Goal: Task Accomplishment & Management: Manage account settings

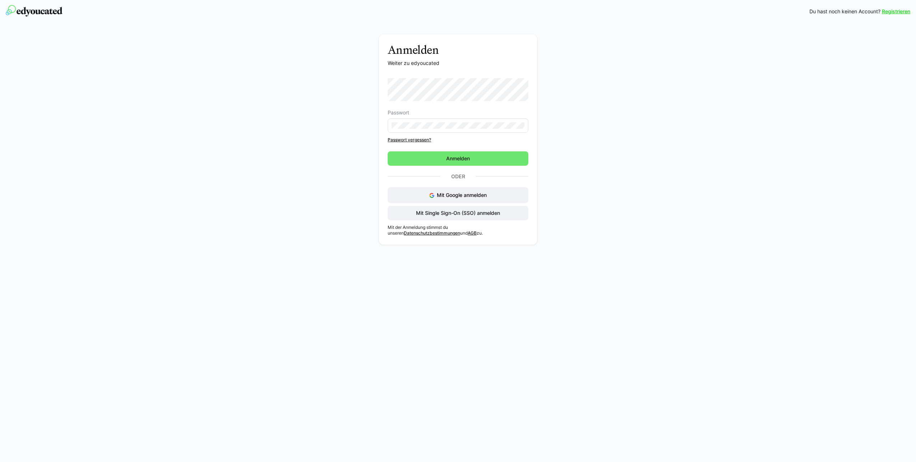
drag, startPoint x: 901, startPoint y: 0, endPoint x: 652, endPoint y: 320, distance: 405.3
click at [652, 320] on div "Registrieren Du hast noch keinen Account? Registrieren Anmelden Weiter zu edyou…" at bounding box center [458, 231] width 916 height 462
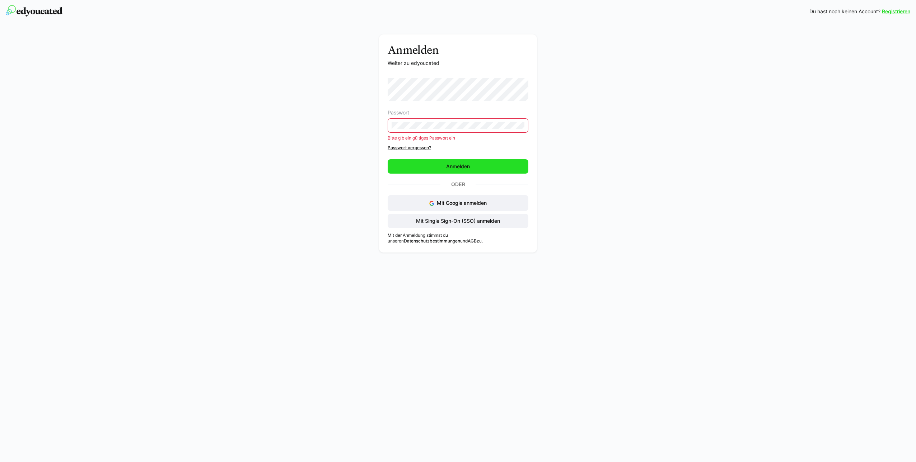
click at [469, 166] on span "Anmelden" at bounding box center [458, 166] width 26 height 7
click at [438, 129] on eds-input at bounding box center [458, 125] width 141 height 14
click at [292, 133] on div "Anmelden Weiter zu edyoucated Passwort Bitte gib ein gültiges Passwort ein Pass…" at bounding box center [458, 145] width 405 height 222
click at [443, 162] on span "Anmelden" at bounding box center [458, 166] width 141 height 14
click at [466, 169] on span "Anmelden" at bounding box center [458, 166] width 26 height 7
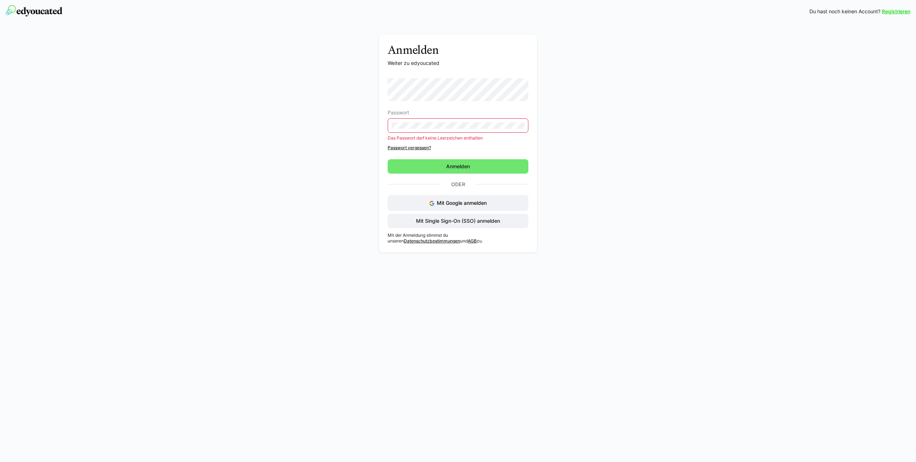
click at [365, 139] on div "Anmelden Weiter zu edyoucated Passwort Das Passwort darf keine Leerzeichen enth…" at bounding box center [458, 145] width 405 height 222
click at [383, 127] on div "Anmelden Weiter zu edyoucated Passwort Das Passwort darf keine Leerzeichen enth…" at bounding box center [458, 143] width 158 height 218
click at [443, 165] on span "Anmelden" at bounding box center [458, 166] width 141 height 14
click at [420, 163] on span "Anmelden" at bounding box center [458, 166] width 141 height 14
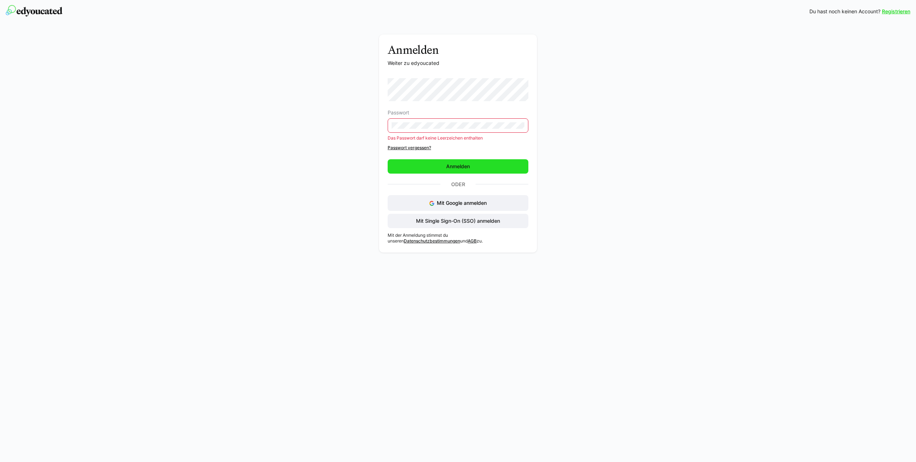
click at [420, 163] on span "Anmelden" at bounding box center [458, 166] width 141 height 14
click at [64, 172] on div "Anmelden Weiter zu edyoucated Passwort Das Passwort darf keine Leerzeichen enth…" at bounding box center [458, 139] width 916 height 233
click at [200, 185] on div "Anmelden Weiter zu edyoucated Passwort Das Passwort darf keine Leerzeichen enth…" at bounding box center [458, 139] width 916 height 233
click at [206, 163] on div "Anmelden Weiter zu edyoucated Passwort Das Passwort darf keine Leerzeichen enth…" at bounding box center [458, 139] width 916 height 233
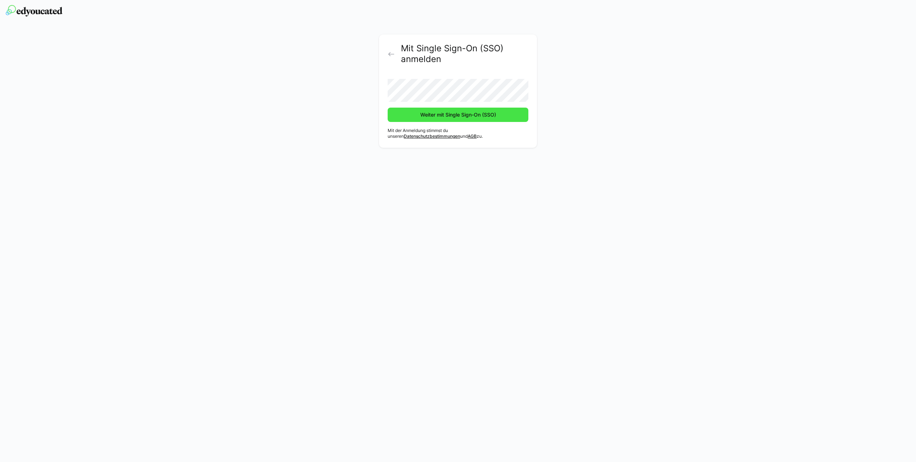
click at [439, 114] on span "Weiter mit Single Sign-On (SSO)" at bounding box center [458, 114] width 78 height 7
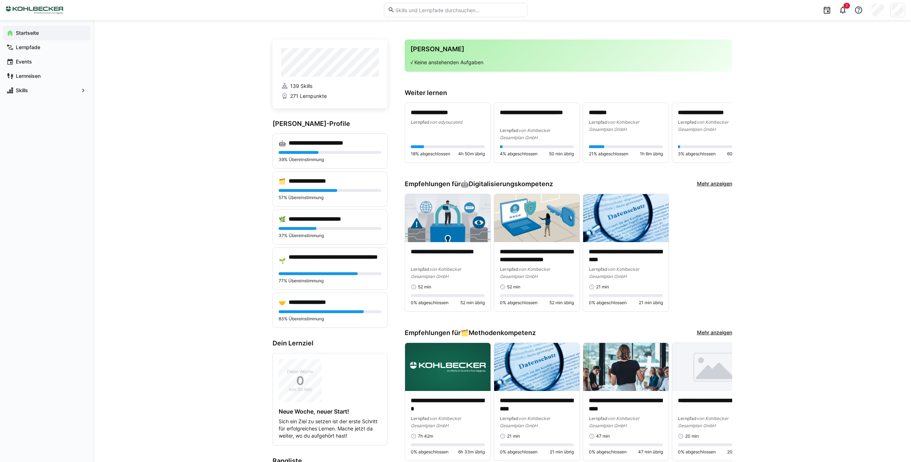
drag, startPoint x: 14, startPoint y: 0, endPoint x: 194, endPoint y: 238, distance: 298.2
